Goal: Task Accomplishment & Management: Manage account settings

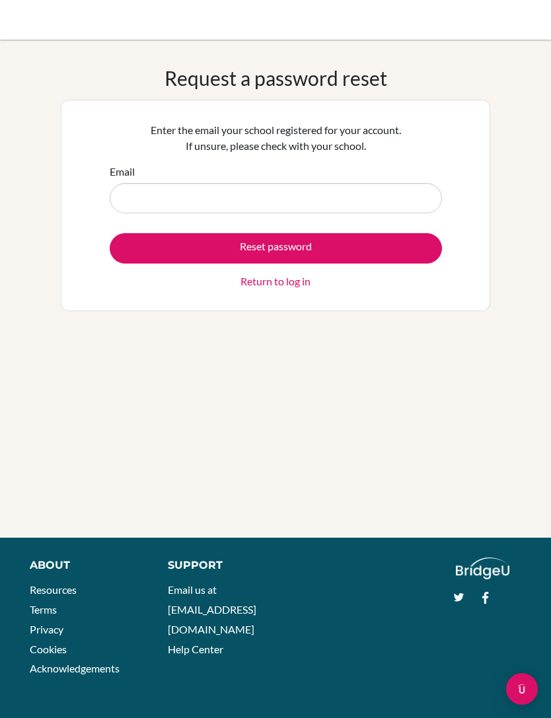
click at [294, 281] on link "Return to log in" at bounding box center [275, 282] width 70 height 16
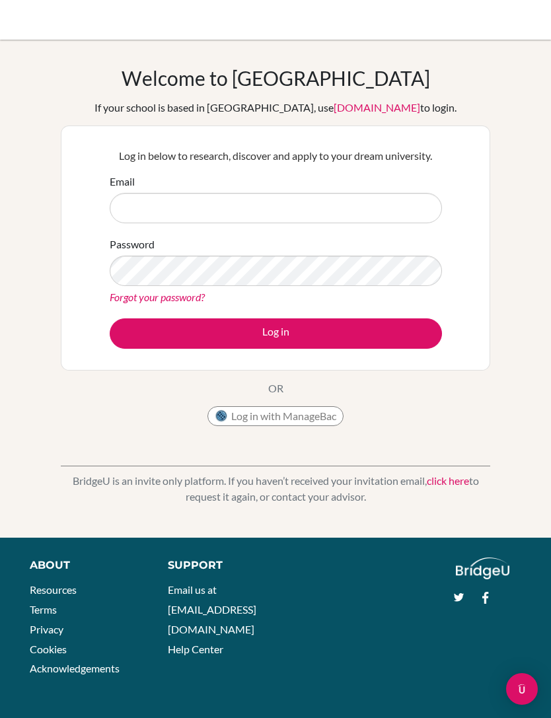
click at [348, 217] on input "Email" at bounding box center [276, 208] width 332 height 30
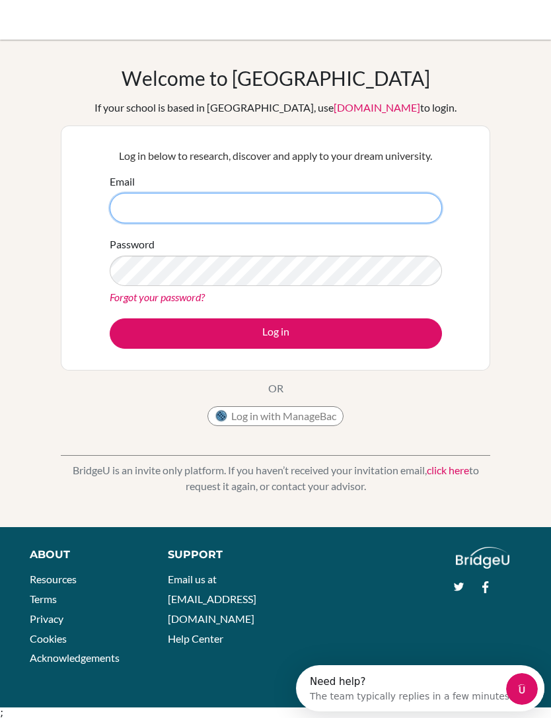
type input "[EMAIL_ADDRESS][DOMAIN_NAME]"
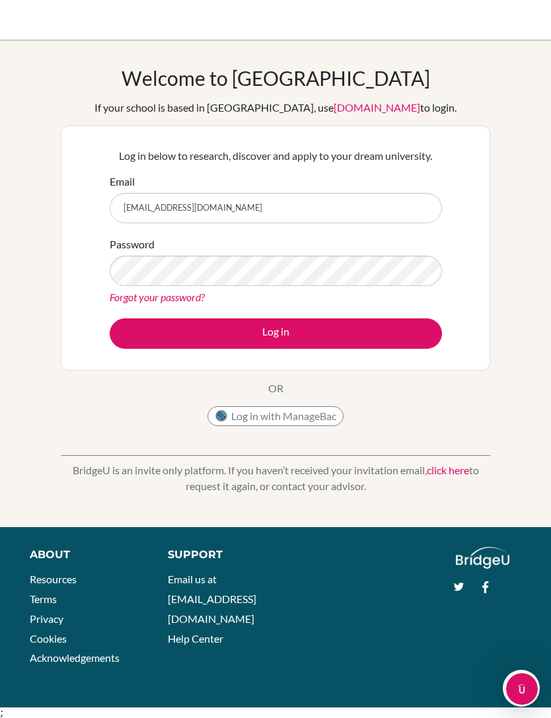
click at [381, 332] on button "Log in" at bounding box center [276, 333] width 332 height 30
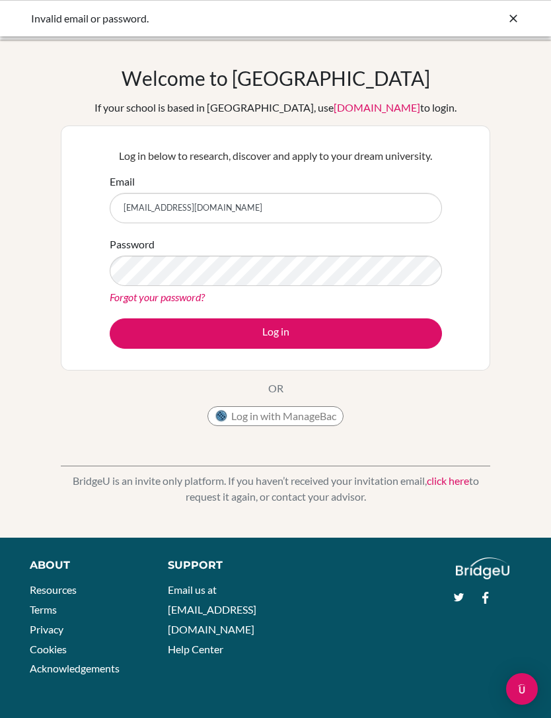
click at [190, 303] on link "Forgot your password?" at bounding box center [157, 297] width 95 height 13
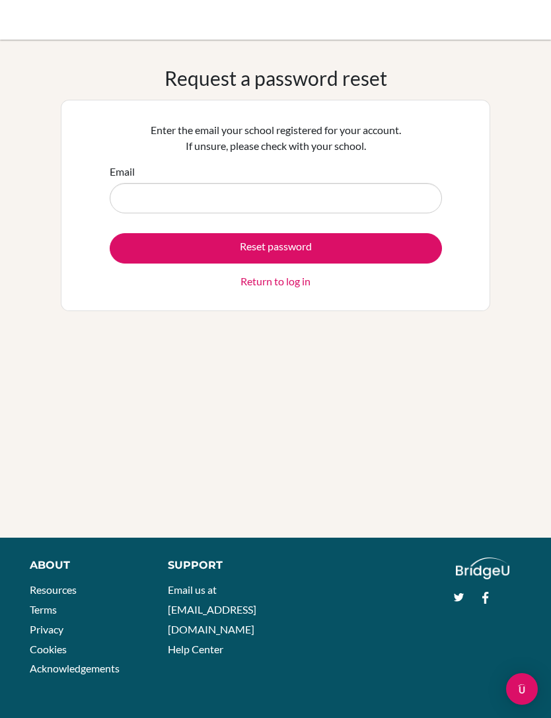
click at [366, 202] on input "Email" at bounding box center [276, 198] width 332 height 30
type input "jesseotoo16@gmail.com"
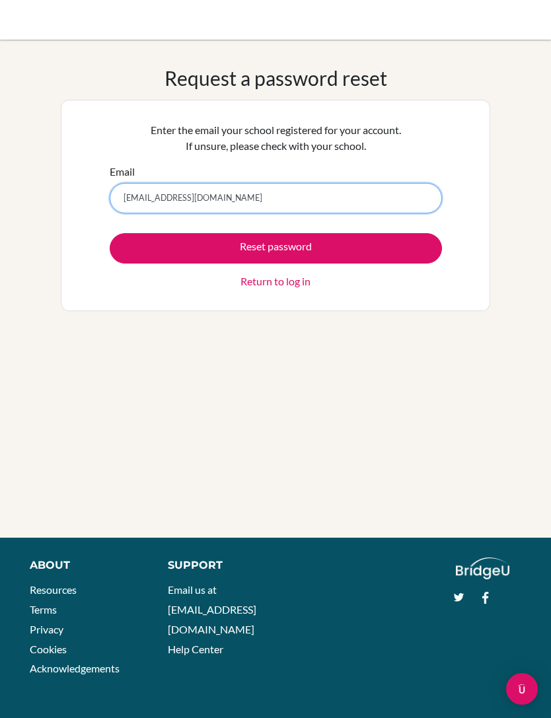
click at [396, 209] on input "jesseotoo16@gmail.com" at bounding box center [276, 198] width 332 height 30
click at [377, 212] on input "jesseotoo16@gmail.com" at bounding box center [276, 198] width 332 height 30
click at [380, 203] on input "jesseotoo16@gmail.com" at bounding box center [276, 198] width 332 height 30
type input "j"
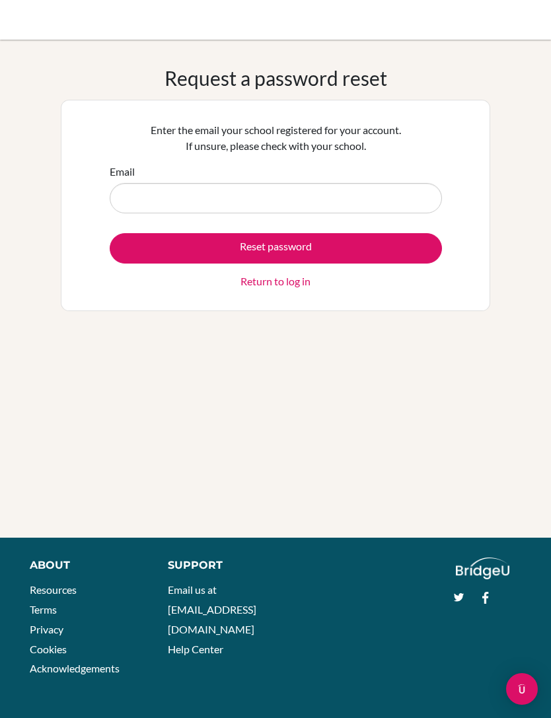
click at [288, 283] on link "Return to log in" at bounding box center [275, 282] width 70 height 16
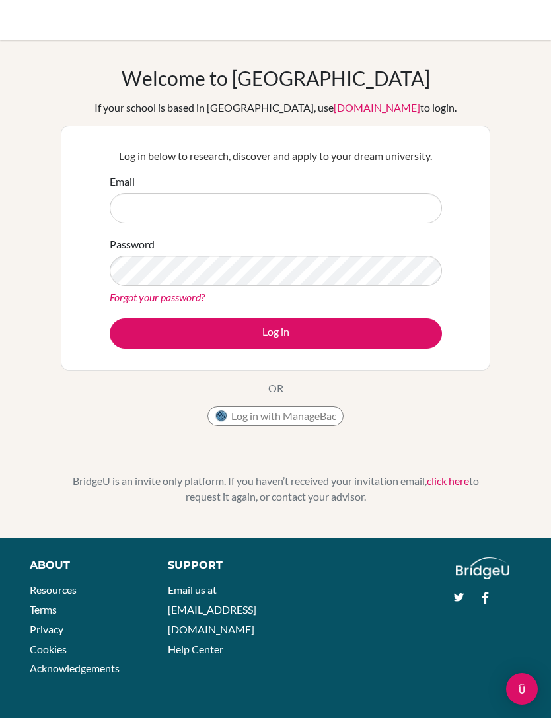
click at [386, 207] on input "Email" at bounding box center [276, 208] width 332 height 30
type input "[EMAIL_ADDRESS][DOMAIN_NAME]"
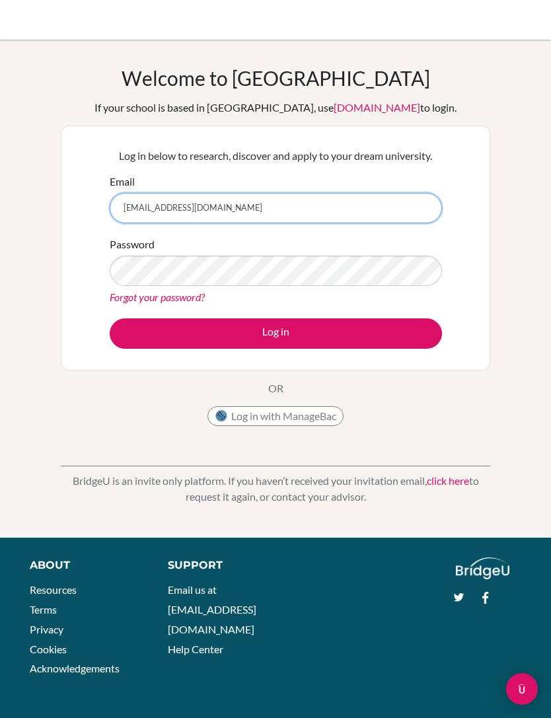
click at [233, 209] on input "[EMAIL_ADDRESS][DOMAIN_NAME]" at bounding box center [276, 208] width 332 height 30
click at [229, 201] on input "[EMAIL_ADDRESS][DOMAIN_NAME]" at bounding box center [276, 208] width 332 height 30
click at [190, 299] on link "Forgot your password?" at bounding box center [157, 297] width 95 height 13
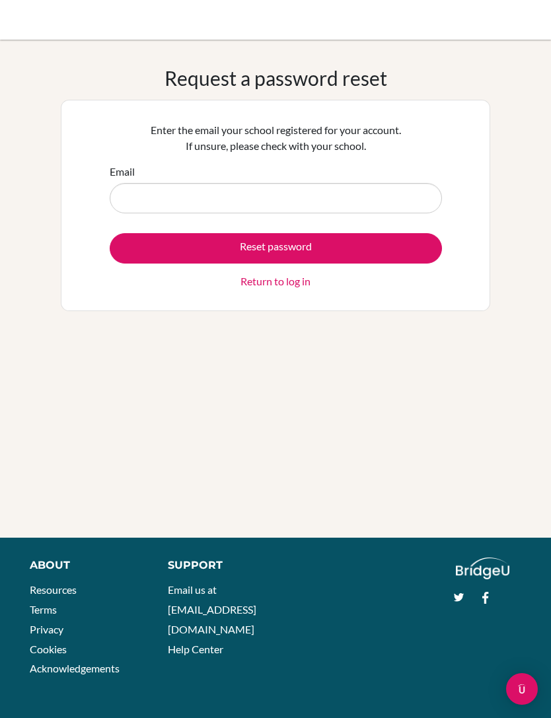
click at [294, 198] on input "Email" at bounding box center [276, 198] width 332 height 30
click at [262, 201] on input "Email" at bounding box center [276, 198] width 332 height 30
type input "[EMAIL_ADDRESS][DOMAIN_NAME]"
click at [424, 244] on button "Reset password" at bounding box center [276, 248] width 332 height 30
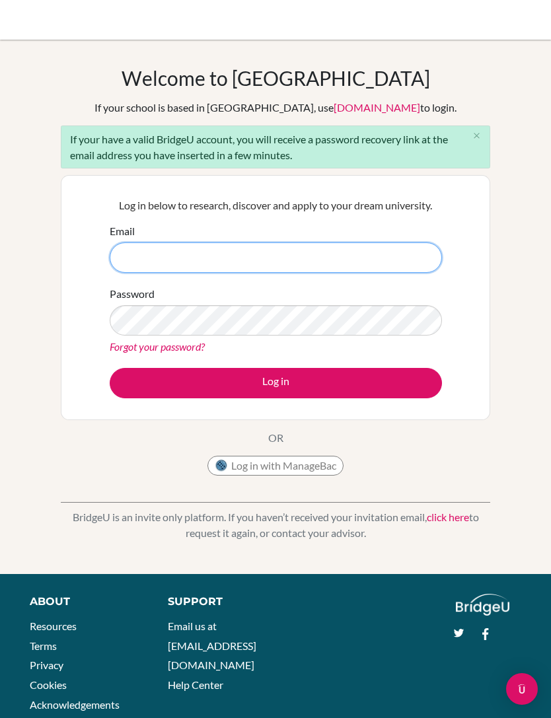
click at [363, 259] on input "Email" at bounding box center [276, 257] width 332 height 30
click at [125, 250] on input "Email" at bounding box center [276, 257] width 332 height 30
paste input "jesseselorm.otoo@icsghana.info"
type input "[EMAIL_ADDRESS][DOMAIN_NAME]"
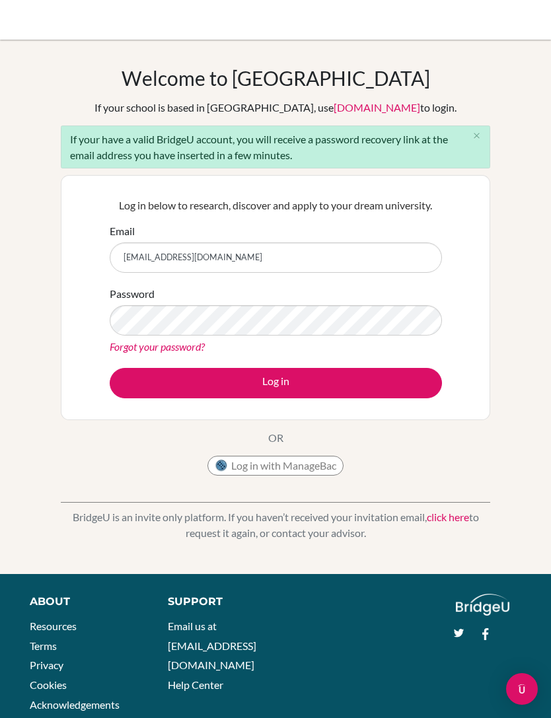
click at [427, 379] on button "Log in" at bounding box center [276, 383] width 332 height 30
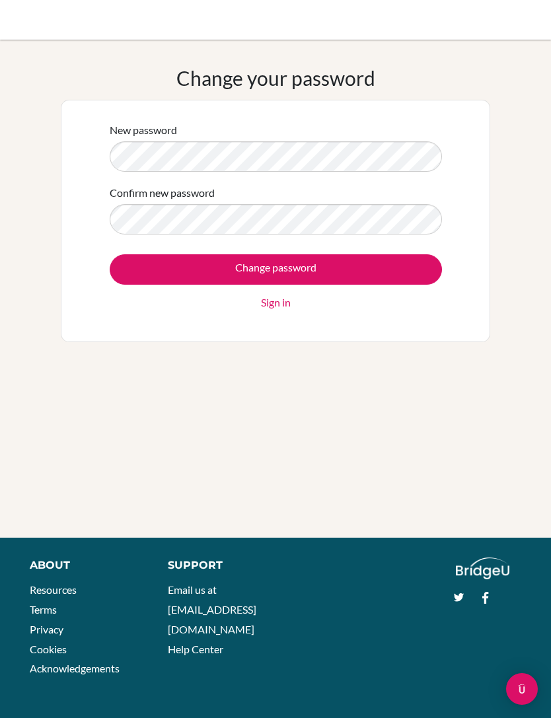
click at [423, 265] on input "Change password" at bounding box center [276, 269] width 332 height 30
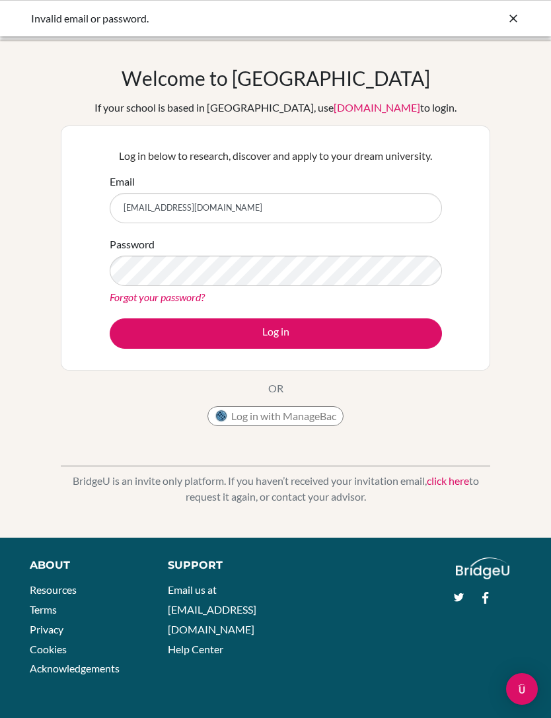
click at [139, 322] on button "Log in" at bounding box center [276, 333] width 332 height 30
click at [399, 199] on input "jesseselorm.otoo@icsghana.info" at bounding box center [276, 208] width 332 height 30
click at [343, 325] on button "Log in" at bounding box center [276, 333] width 332 height 30
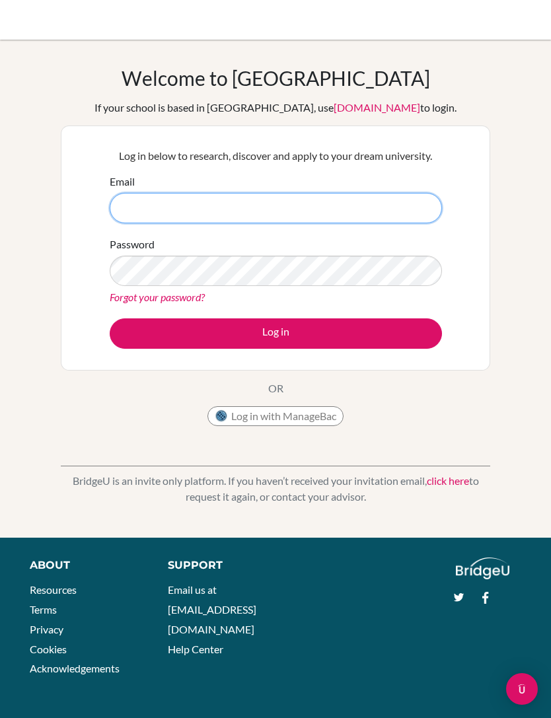
type input "jesseselorm.otoo@icsghana.info"
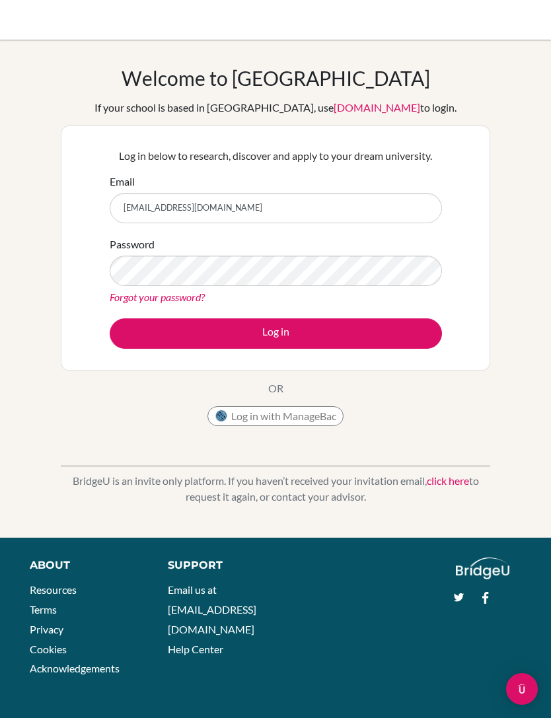
click at [275, 333] on button "Log in" at bounding box center [276, 333] width 332 height 30
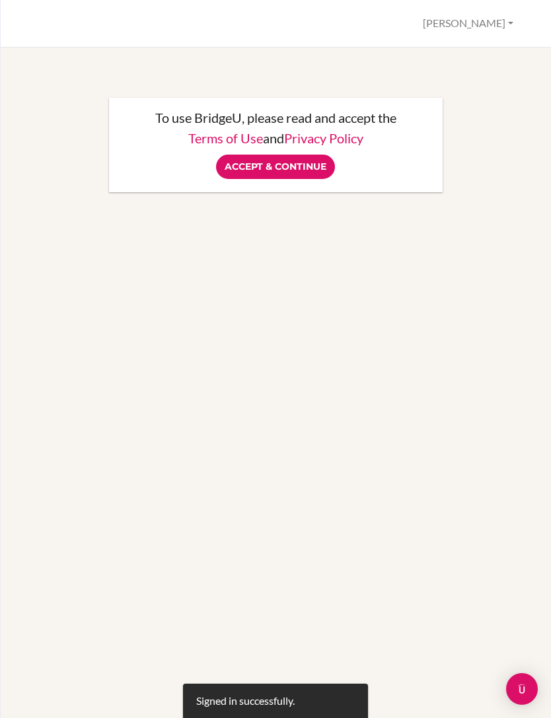
click at [313, 167] on input "Accept & Continue" at bounding box center [275, 167] width 119 height 24
